Goal: Task Accomplishment & Management: Use online tool/utility

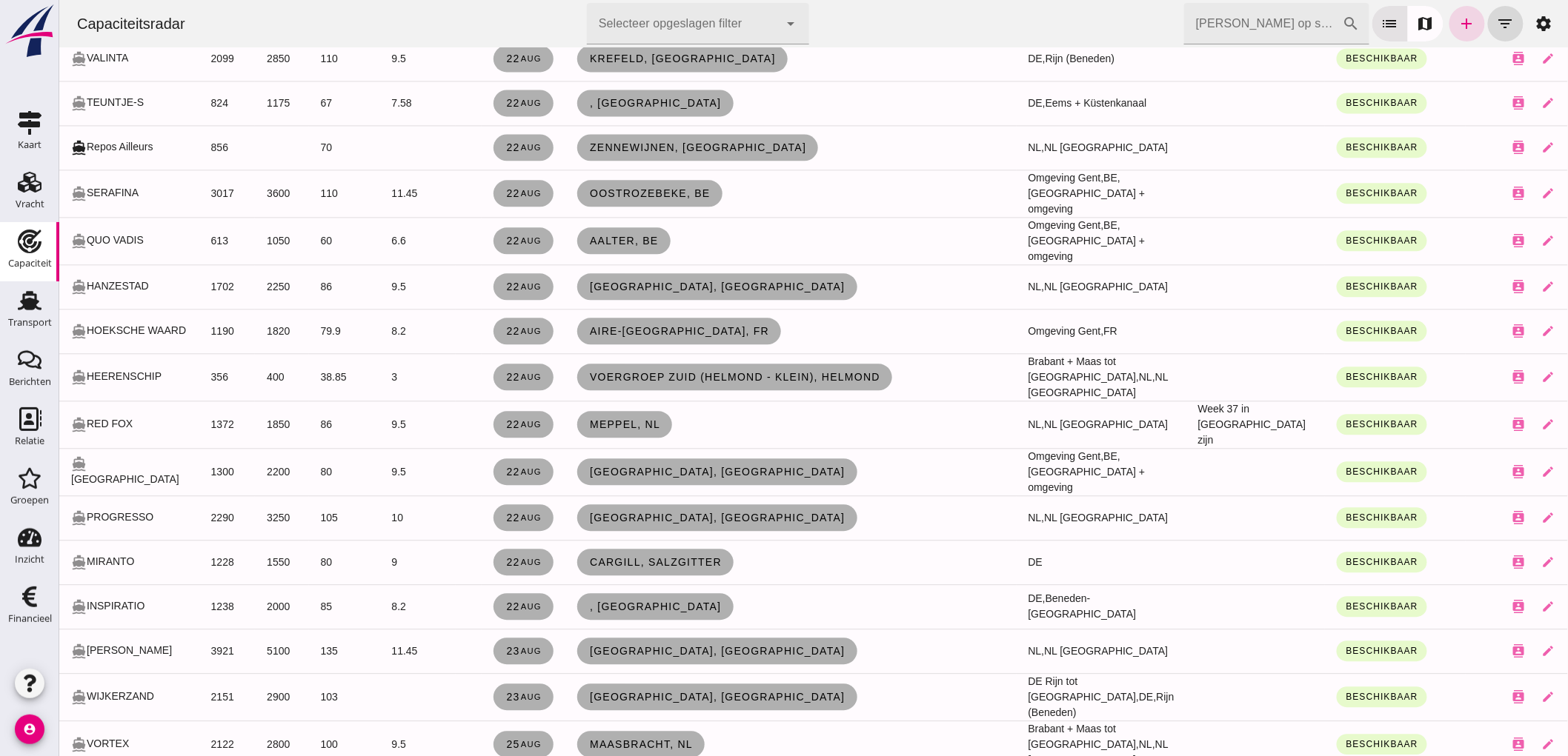
scroll to position [1316, 0]
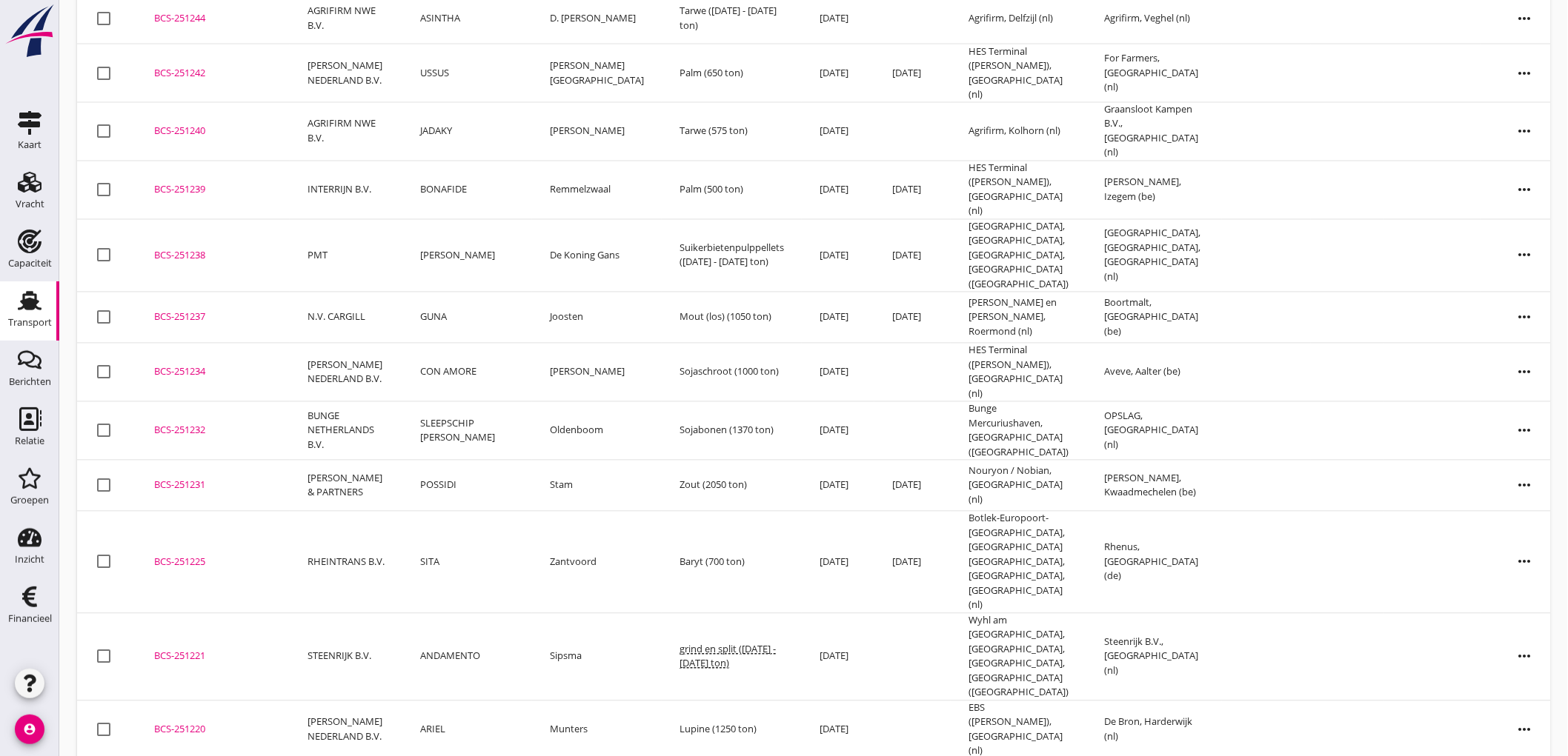
scroll to position [3567, 0]
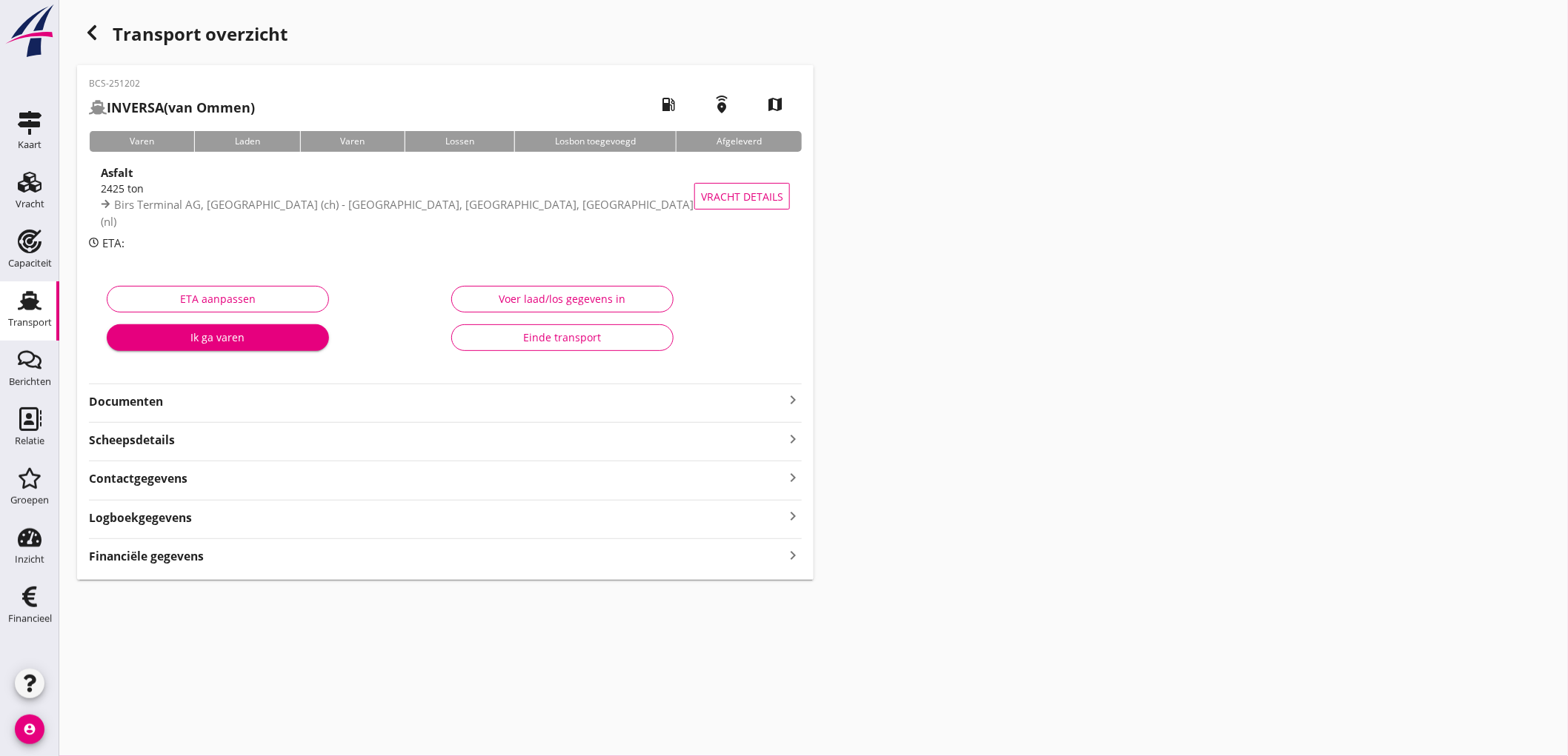
click at [308, 400] on strong "Documenten" at bounding box center [436, 402] width 695 height 17
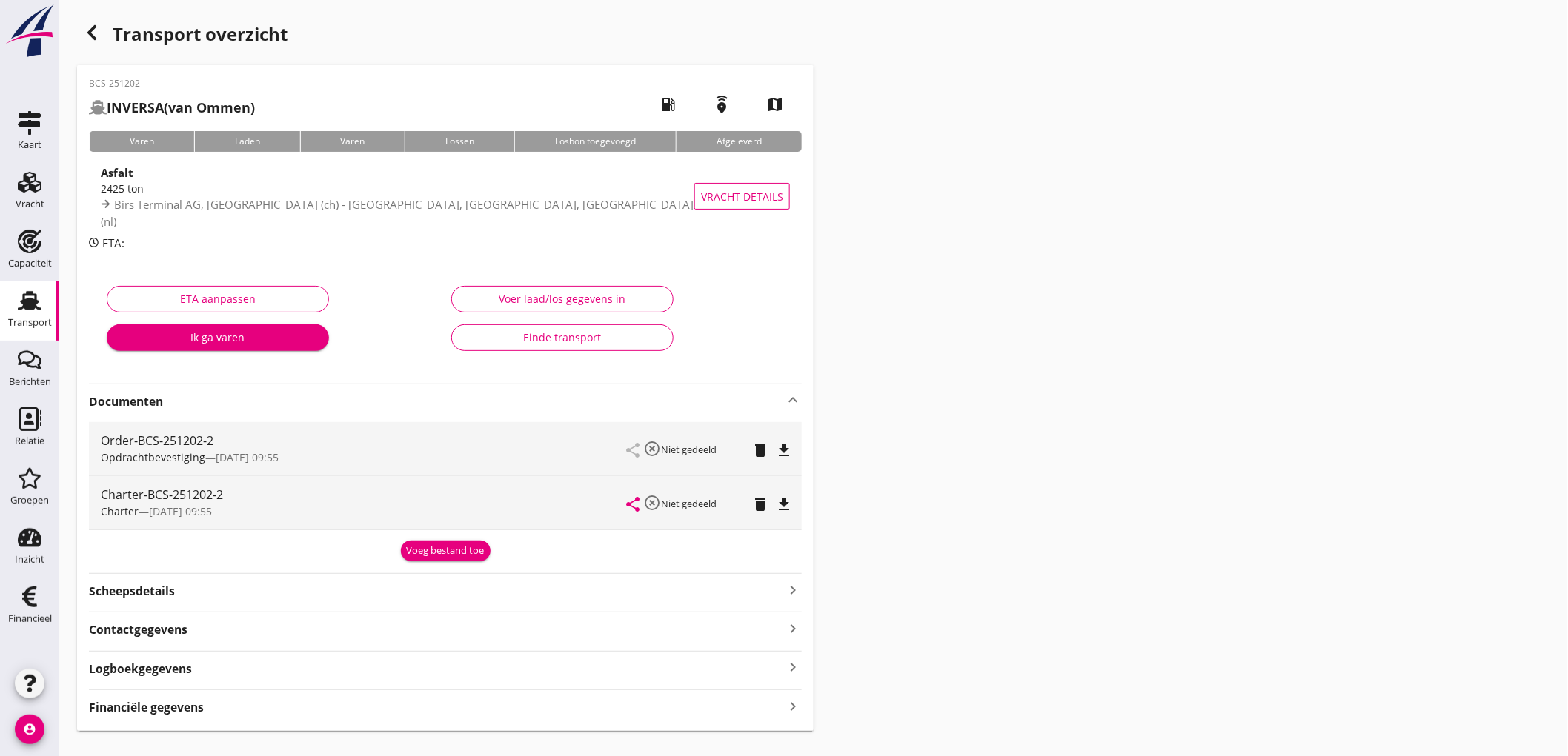
click at [402, 539] on div "Voeg bestand toe" at bounding box center [445, 549] width 712 height 25
click at [417, 546] on div "Voeg bestand toe" at bounding box center [446, 551] width 78 height 15
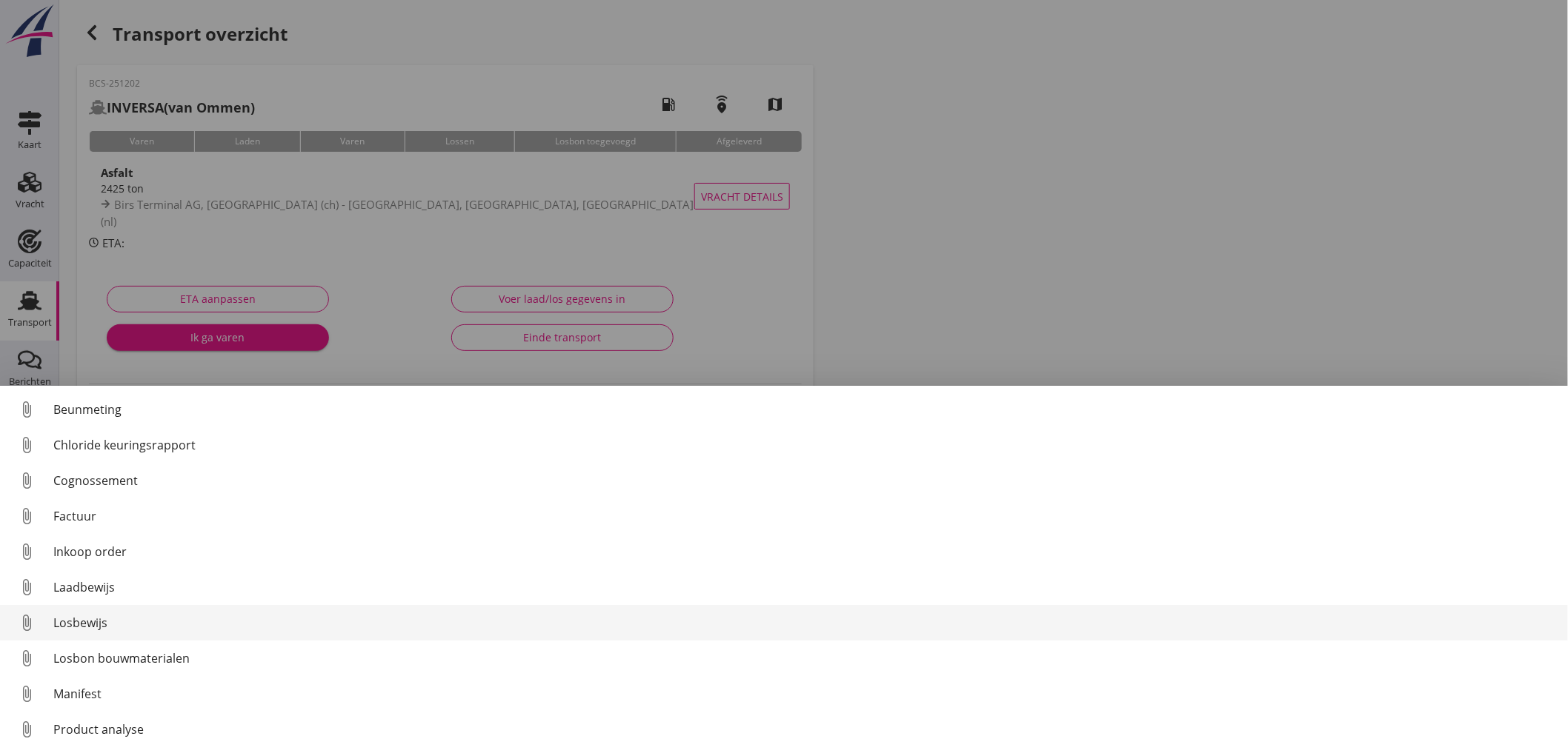
click at [112, 616] on div "Losbewijs" at bounding box center [804, 623] width 1502 height 18
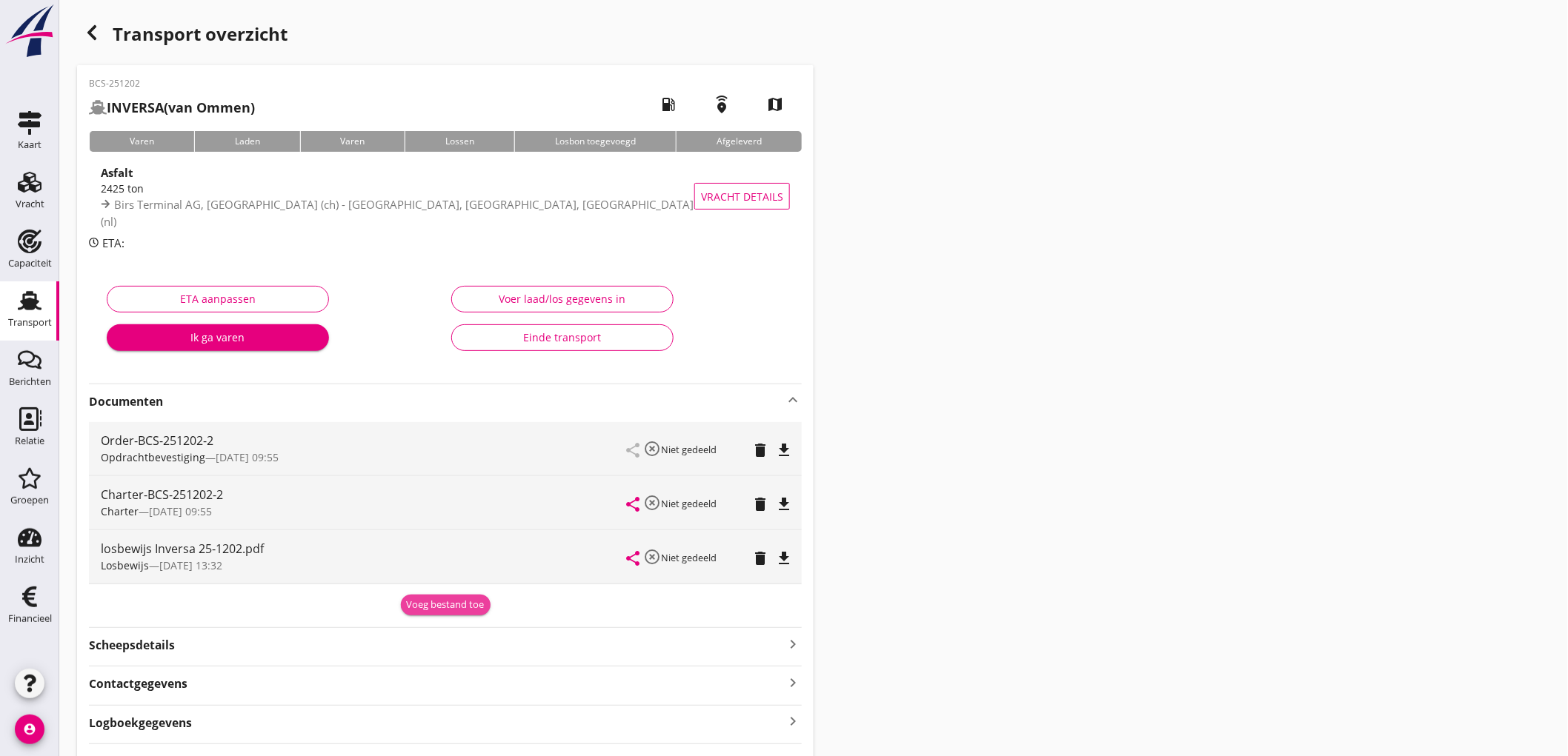
click at [469, 598] on div "Voeg bestand toe" at bounding box center [446, 605] width 78 height 15
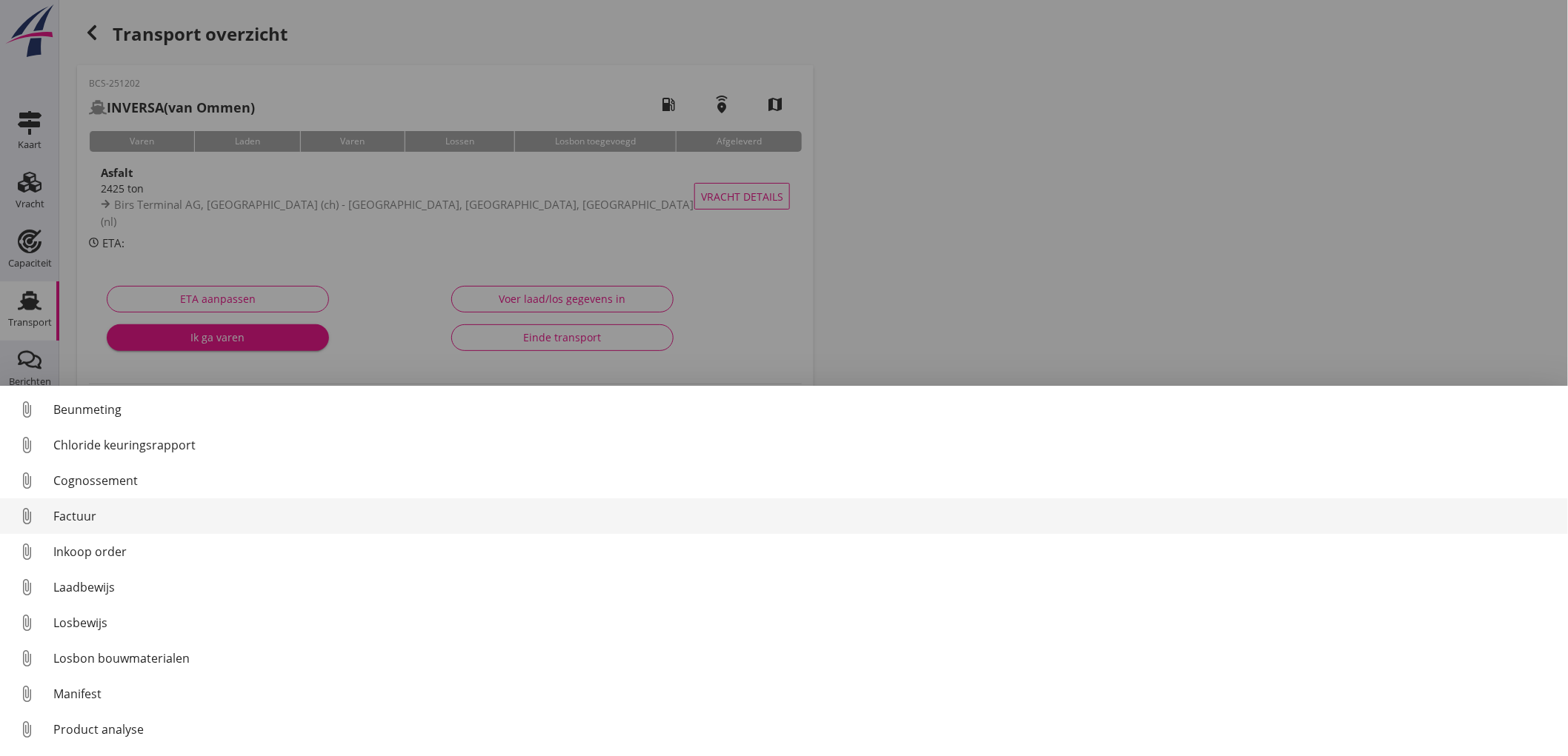
click at [108, 528] on link "attach_file Factuur" at bounding box center [784, 516] width 1568 height 35
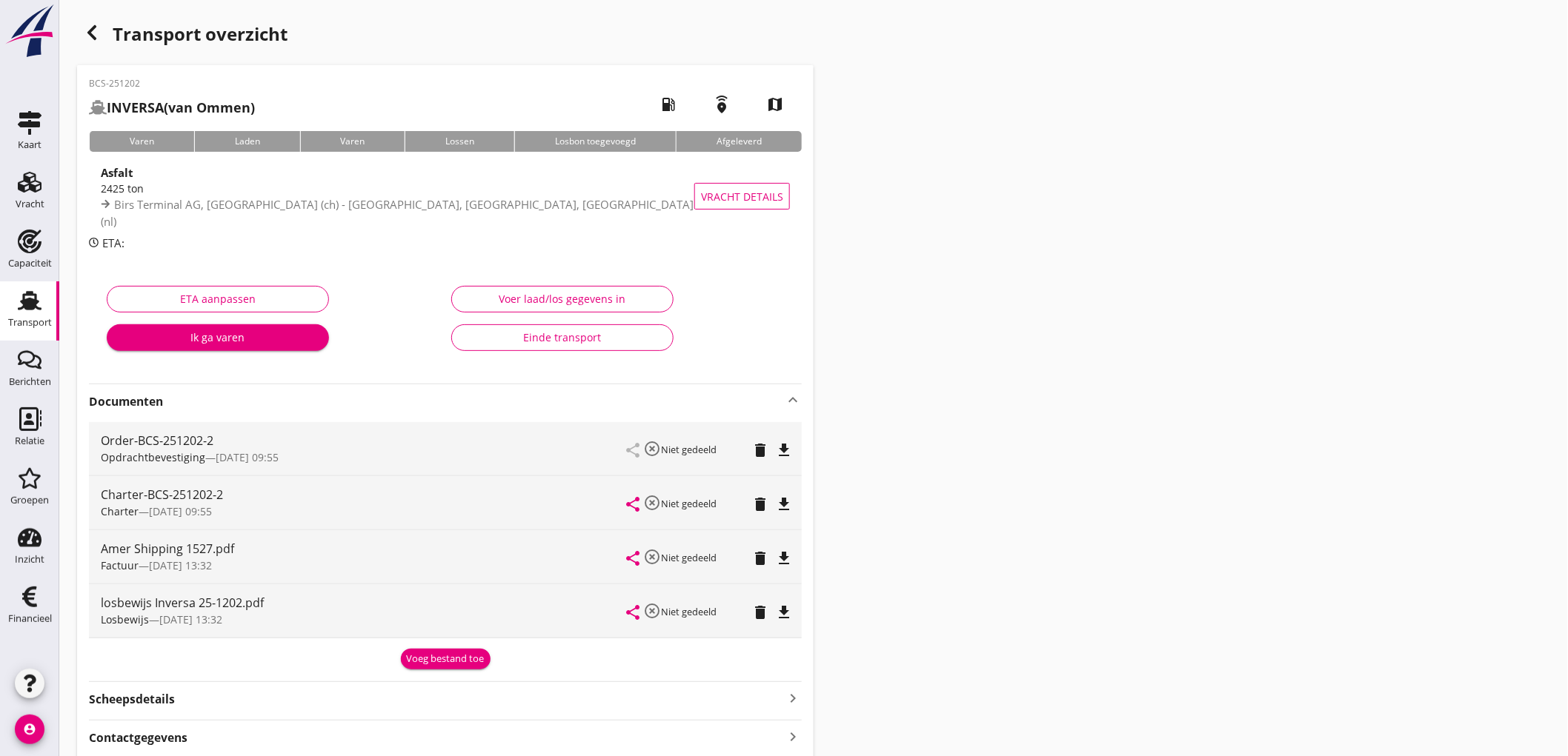
click at [452, 661] on div "Voeg bestand toe" at bounding box center [446, 660] width 78 height 15
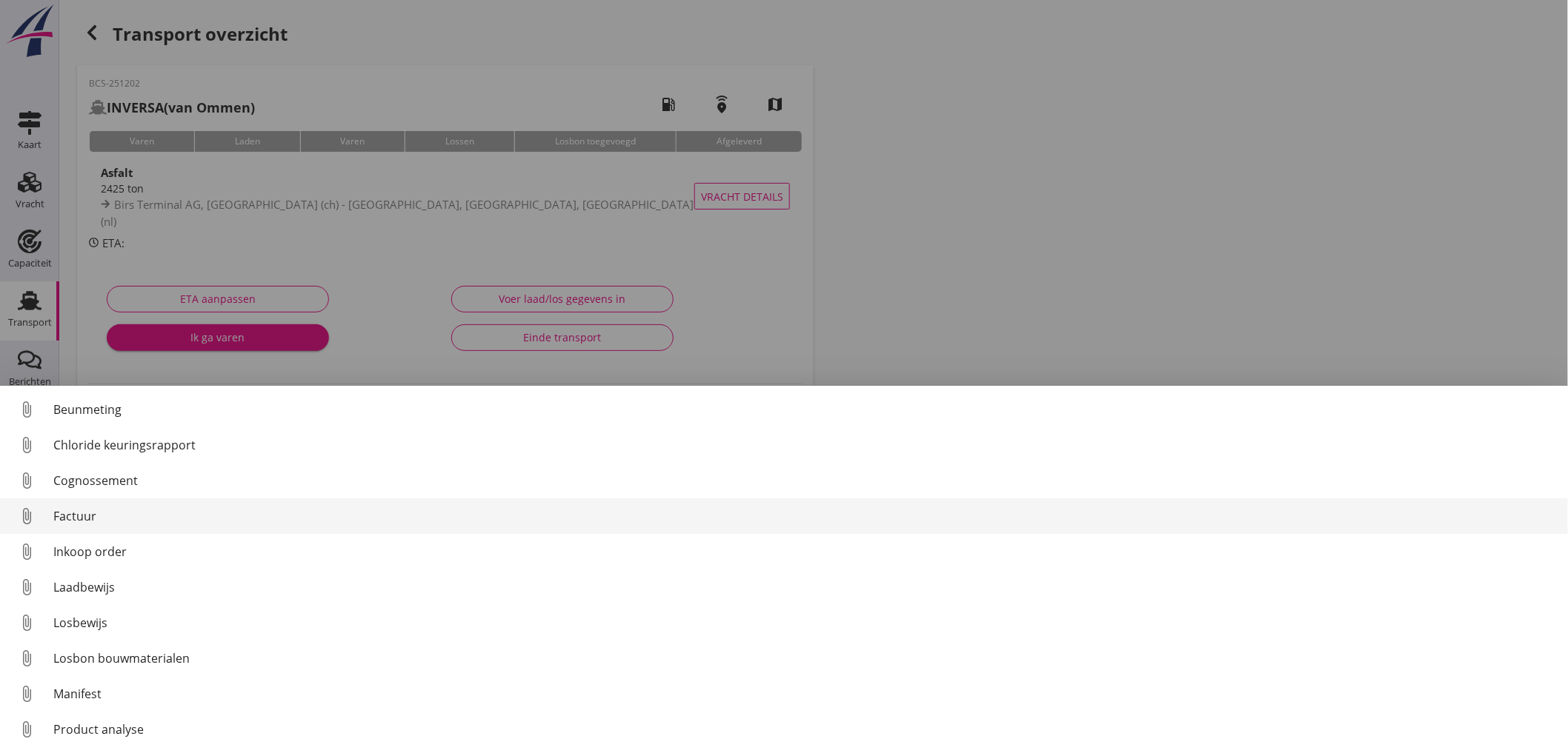
click at [166, 513] on div "Factuur" at bounding box center [804, 516] width 1502 height 18
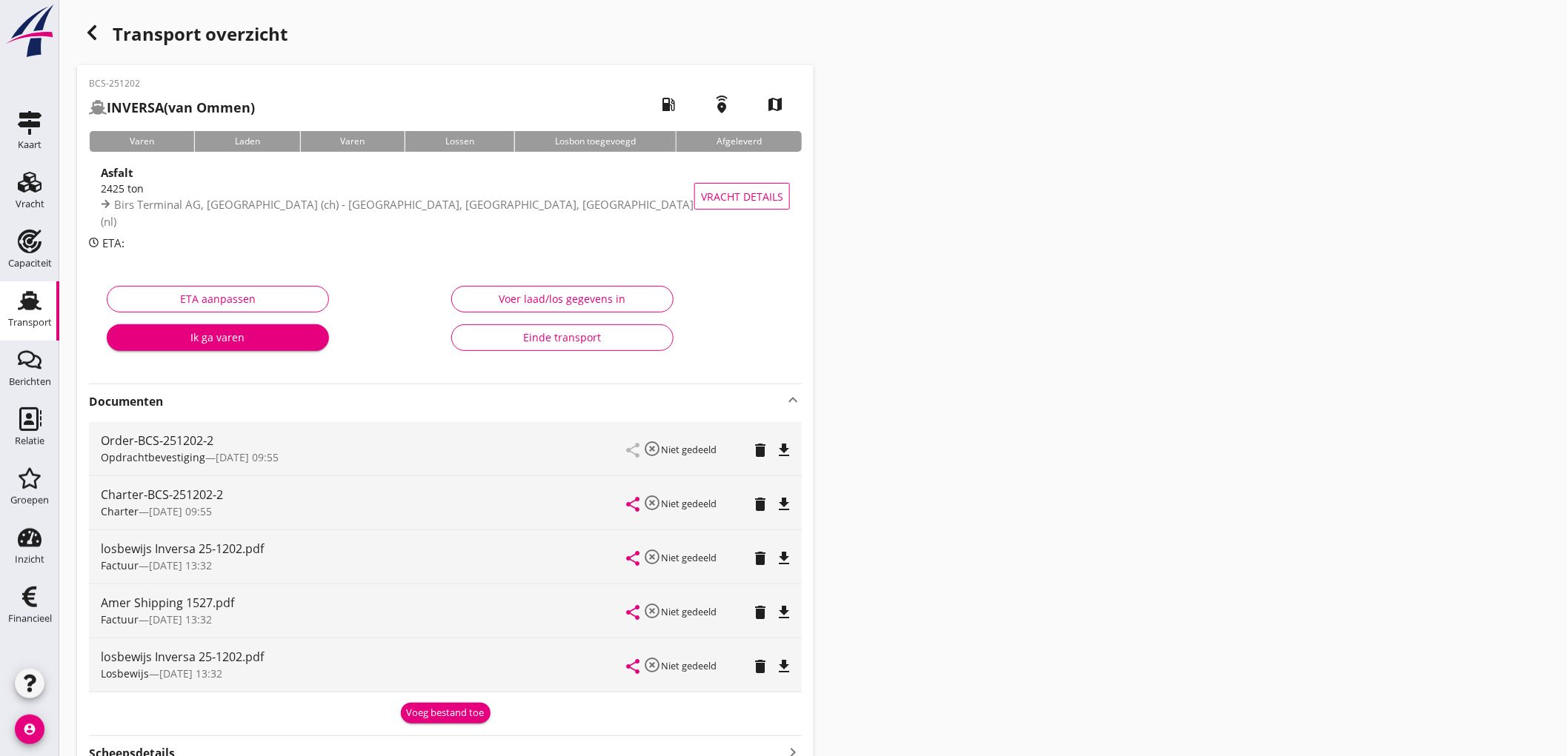
click at [758, 557] on icon "delete" at bounding box center [761, 559] width 18 height 18
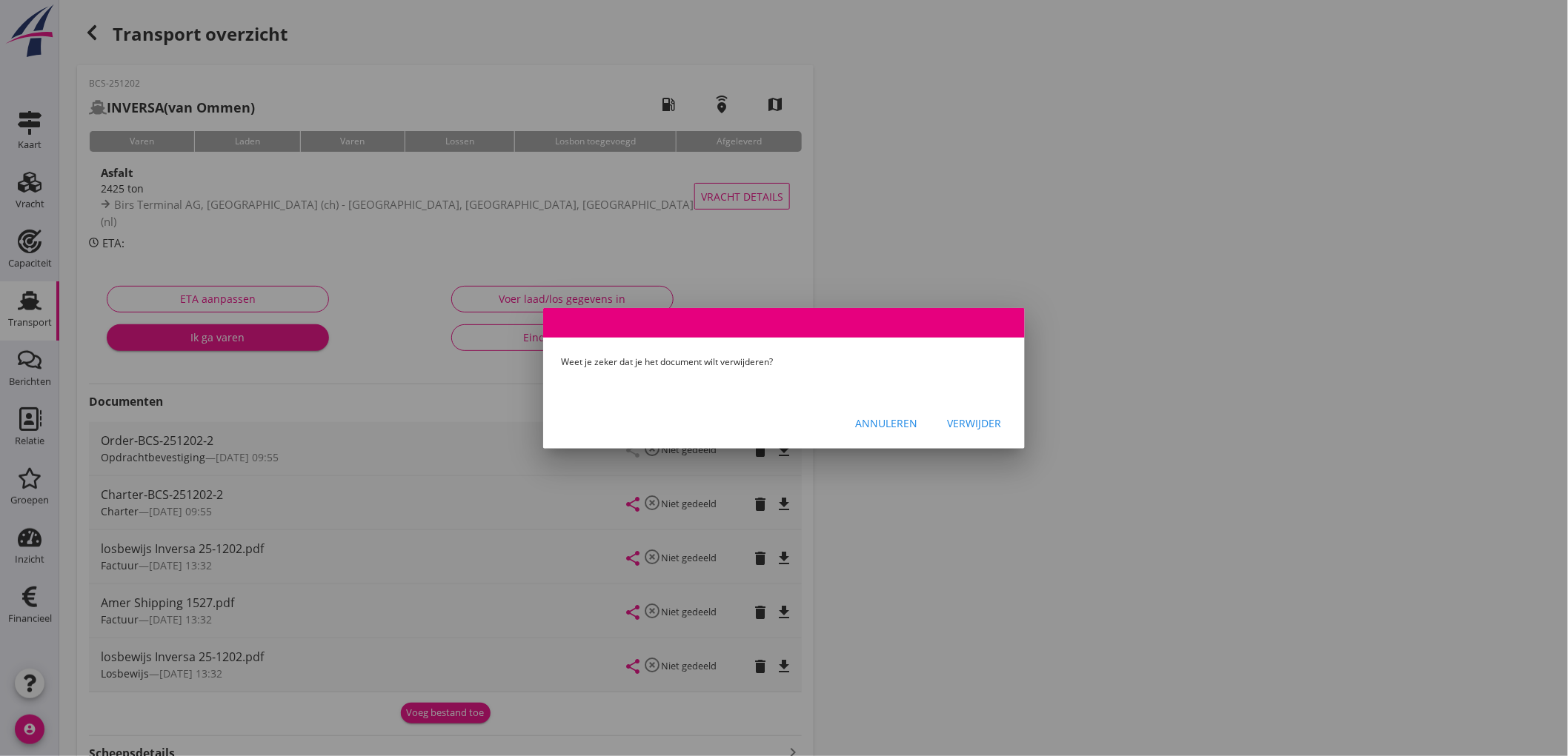
click at [935, 424] on div "Annuleren Verwijder" at bounding box center [783, 424] width 482 height 51
click at [970, 424] on div "Verwijder" at bounding box center [974, 423] width 54 height 16
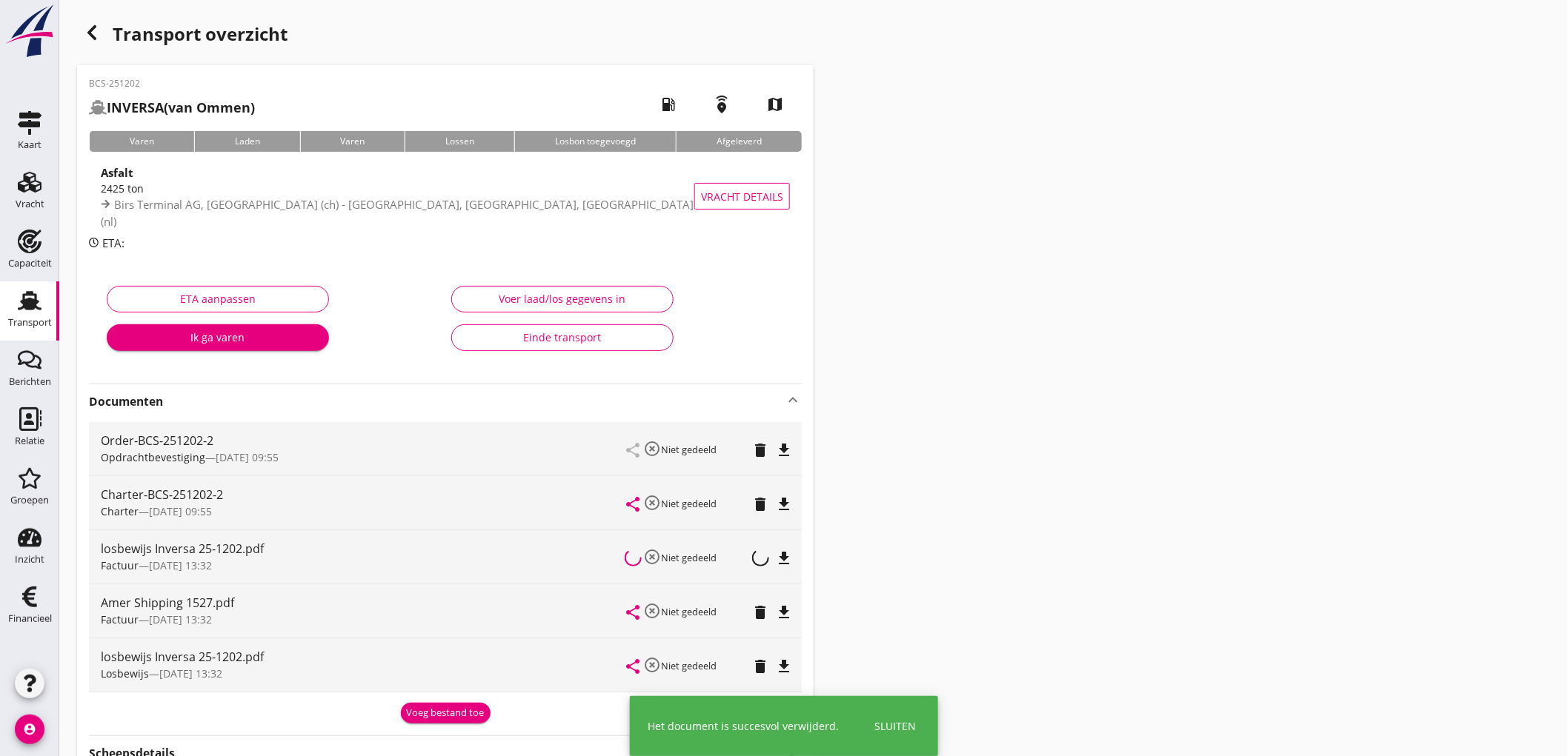
click at [440, 712] on div "Voeg bestand toe" at bounding box center [446, 714] width 78 height 15
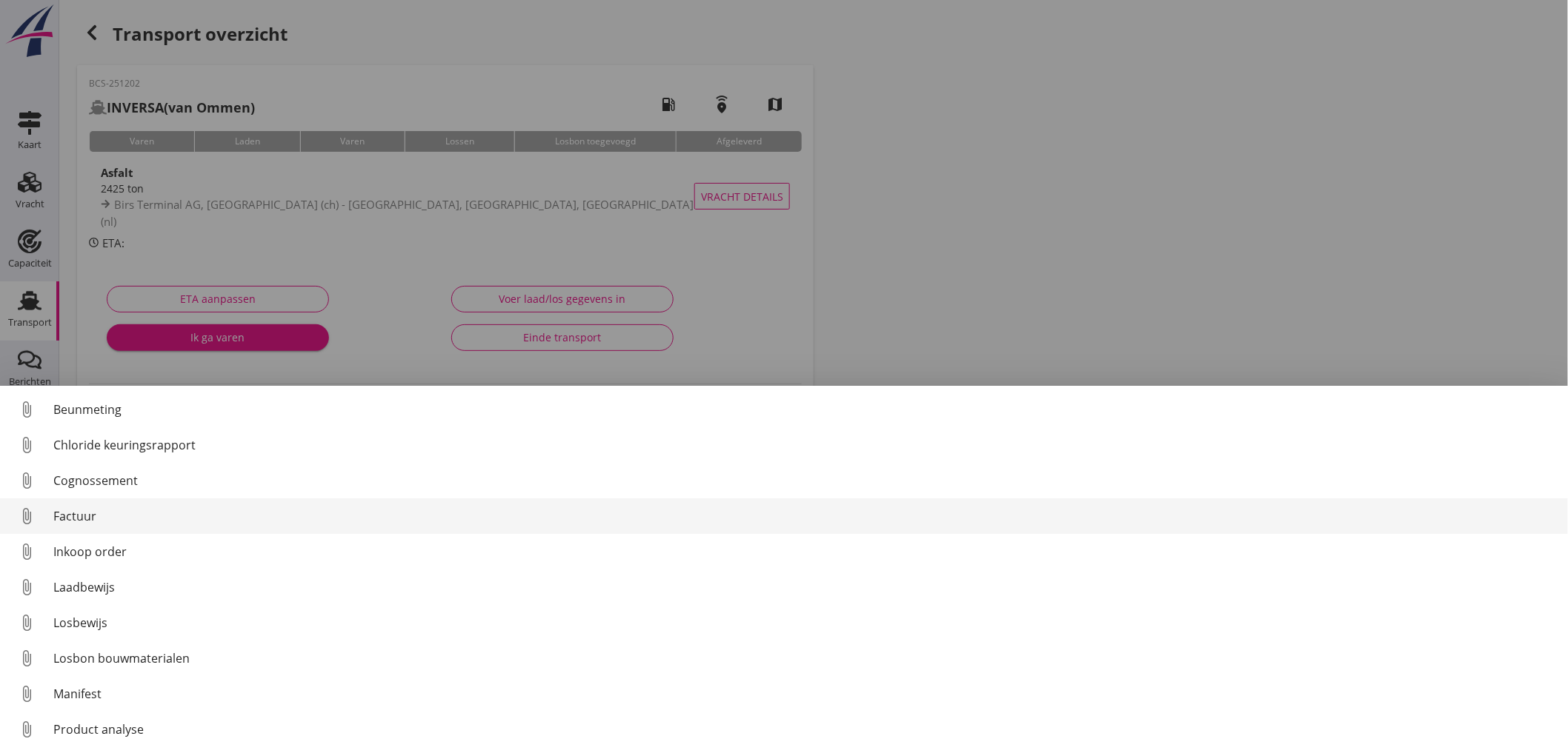
click at [124, 528] on link "attach_file Factuur" at bounding box center [784, 516] width 1568 height 35
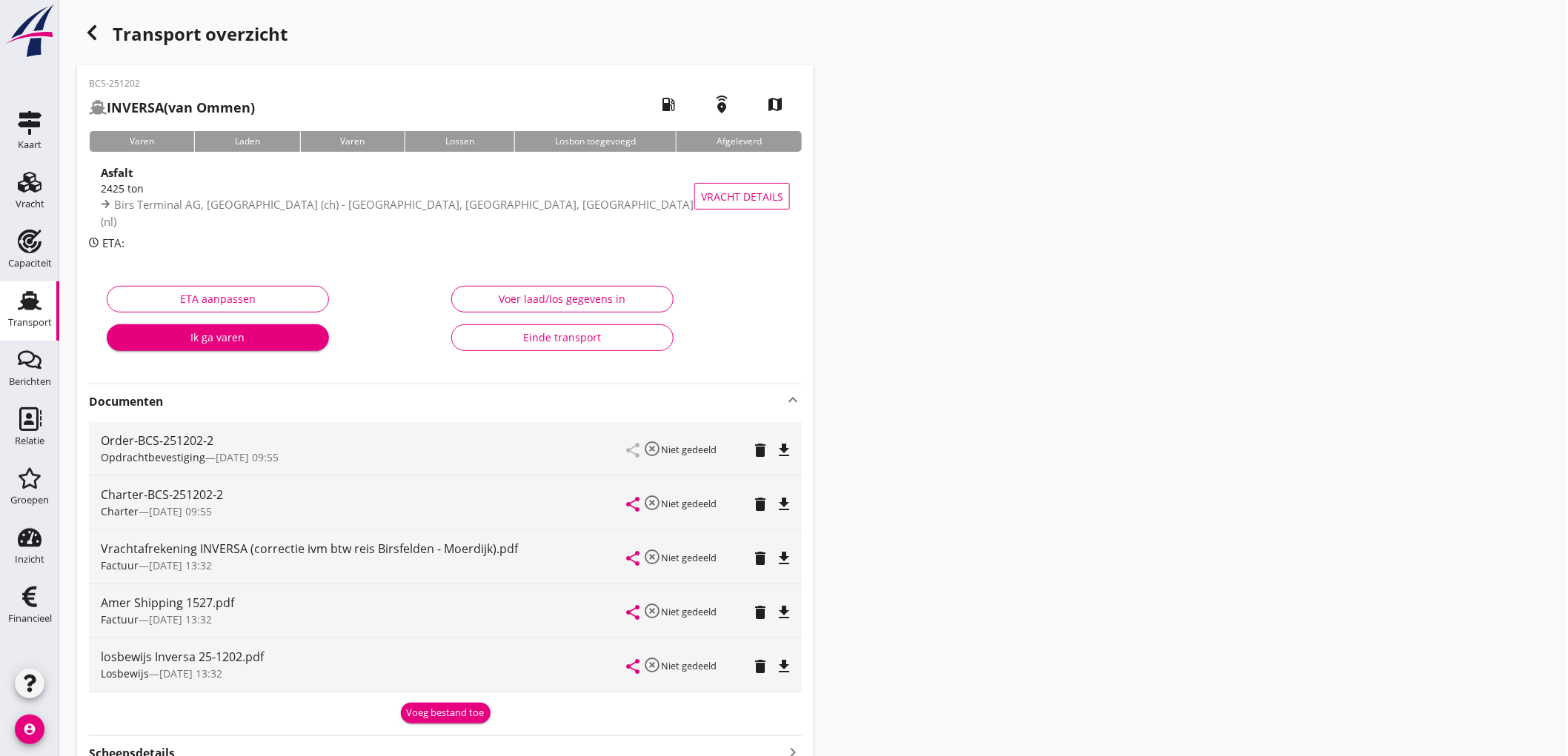
click at [12, 304] on div "Transport" at bounding box center [29, 300] width 35 height 23
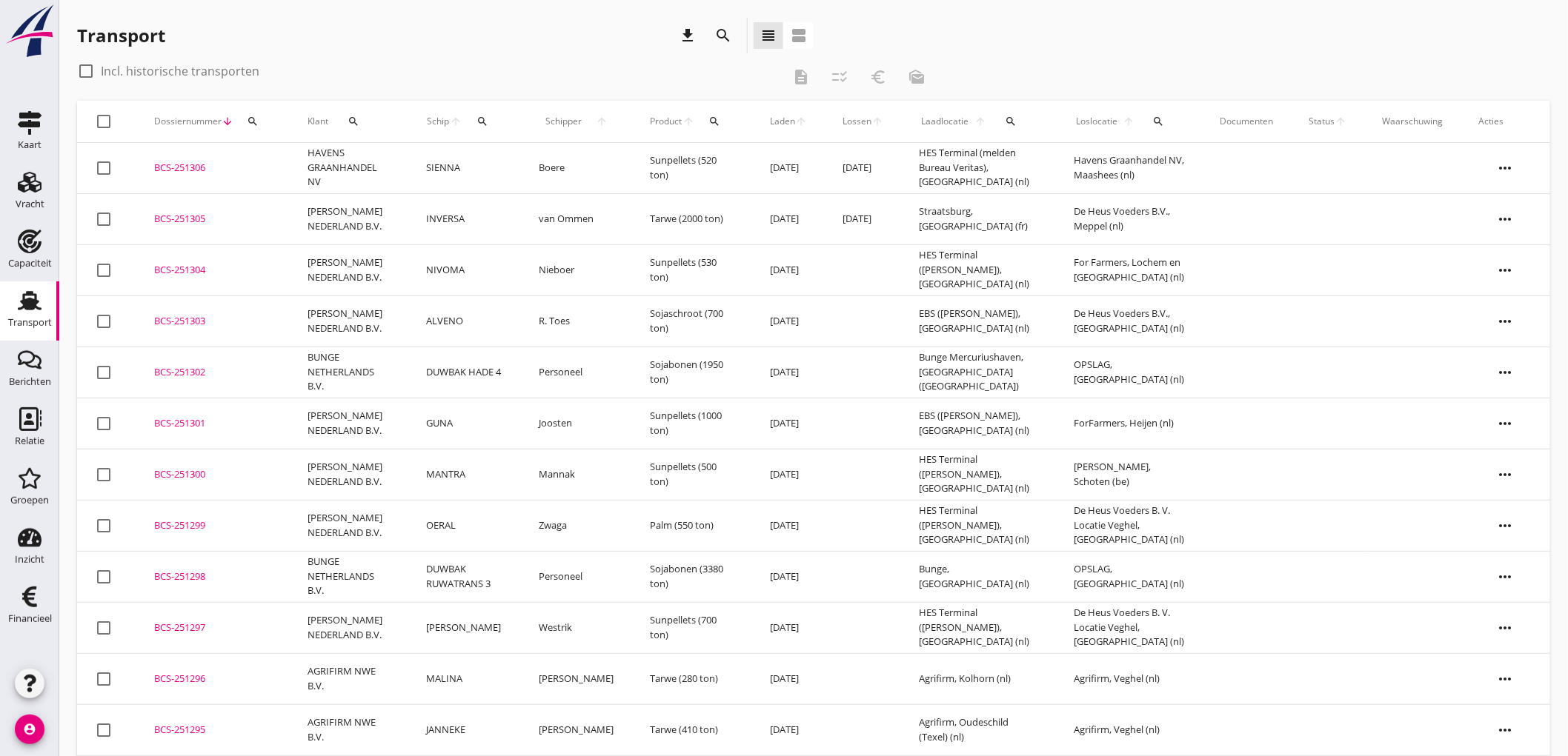
click at [8, 291] on link "Transport Transport" at bounding box center [29, 311] width 60 height 60
